Goal: Find contact information: Find contact information

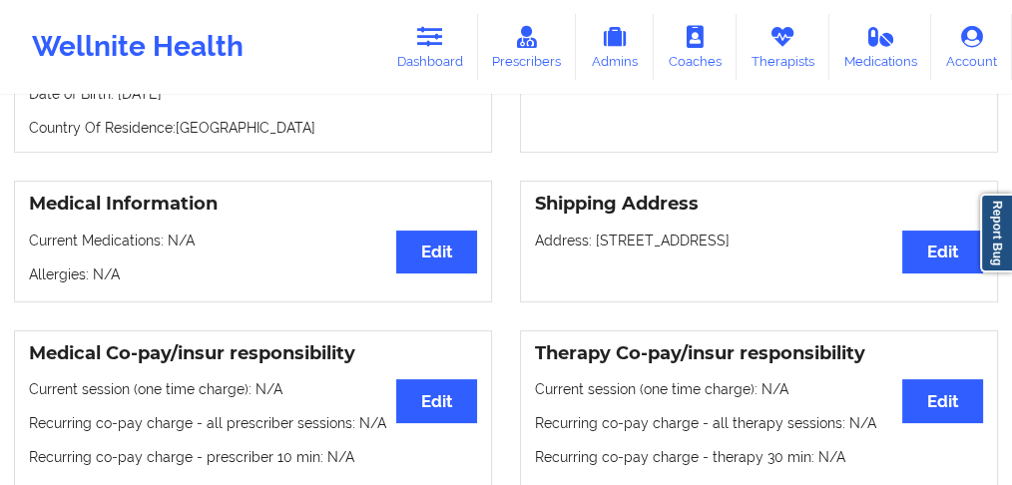
scroll to position [236, 0]
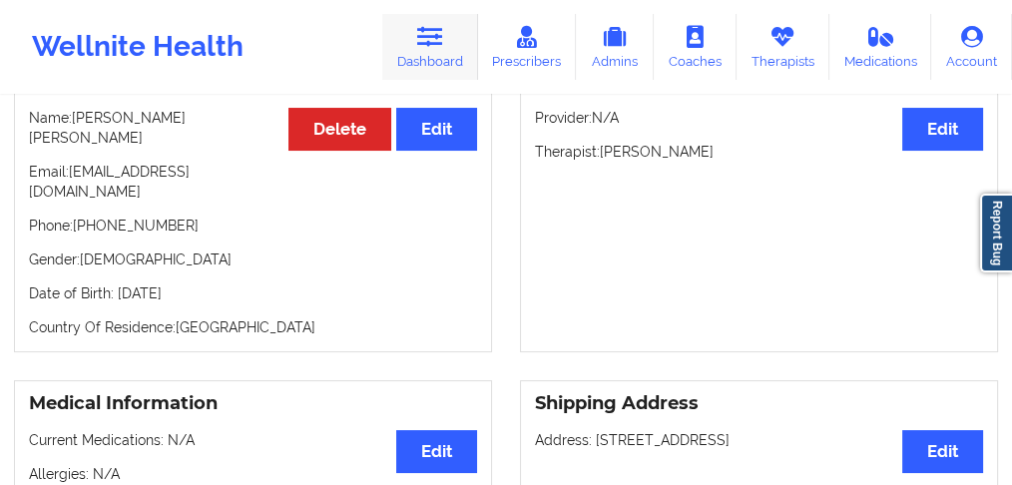
click at [409, 42] on link "Dashboard" at bounding box center [430, 47] width 96 height 66
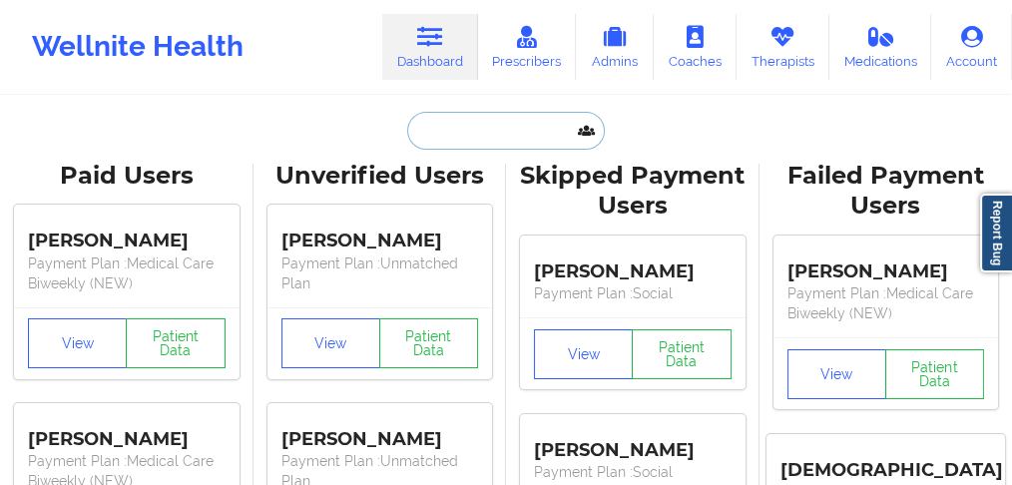
drag, startPoint x: 456, startPoint y: 111, endPoint x: 463, endPoint y: 126, distance: 16.5
click at [456, 113] on input "text" at bounding box center [506, 131] width 198 height 38
click at [468, 141] on input "text" at bounding box center [506, 131] width 198 height 38
paste input "[PERSON_NAME]"
type input "[PERSON_NAME]"
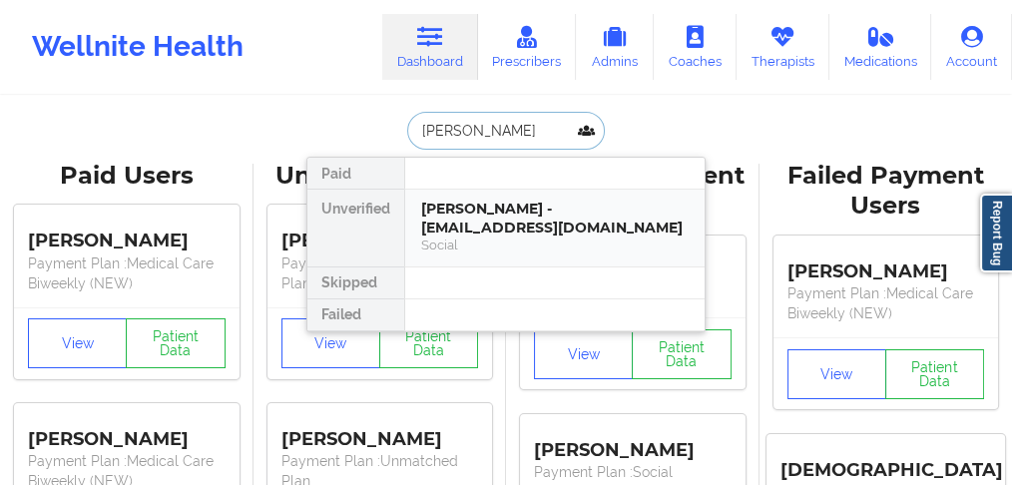
click at [432, 240] on div "Social" at bounding box center [554, 244] width 267 height 17
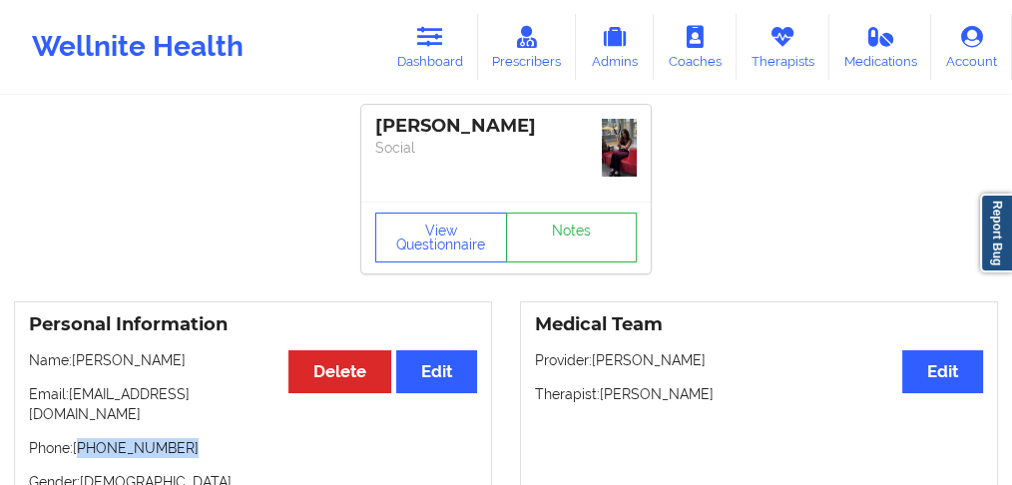
drag, startPoint x: 192, startPoint y: 429, endPoint x: 98, endPoint y: 422, distance: 94.0
click at [84, 438] on p "Phone: [PHONE_NUMBER]" at bounding box center [253, 448] width 448 height 20
copy p "[PHONE_NUMBER]"
